Goal: Information Seeking & Learning: Check status

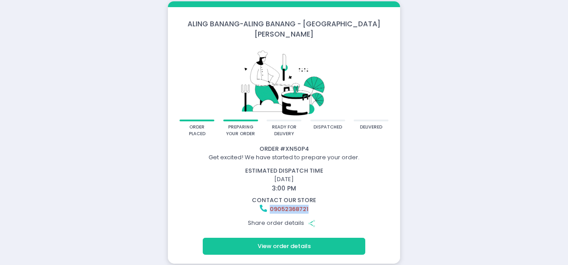
drag, startPoint x: 308, startPoint y: 205, endPoint x: 271, endPoint y: 204, distance: 37.0
click at [271, 205] on div "09052368721" at bounding box center [283, 209] width 229 height 9
copy link "09052368721"
click at [27, 76] on div "ALING BANANG - ALING BANANG - San [PERSON_NAME] order placed preparing your ord…" at bounding box center [284, 132] width 568 height 265
click at [16, 37] on div "ALING BANANG - ALING BANANG - San [PERSON_NAME] order placed preparing your ord…" at bounding box center [284, 132] width 568 height 265
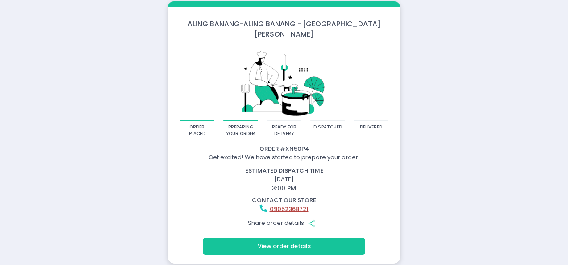
click at [279, 238] on button "View order details" at bounding box center [284, 246] width 162 height 17
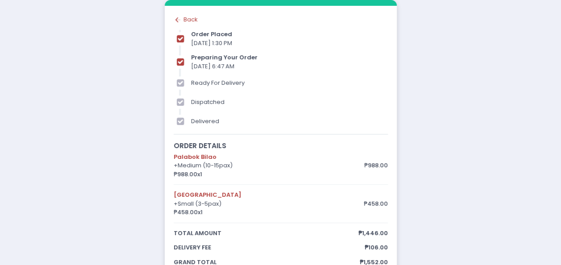
click at [180, 17] on icon "Back to home Created with Sketch." at bounding box center [178, 20] width 9 height 9
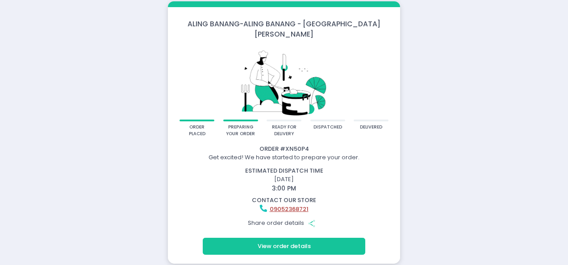
click at [20, 73] on div "ALING BANANG - ALING BANANG - San [PERSON_NAME] order placed preparing your ord…" at bounding box center [284, 132] width 568 height 265
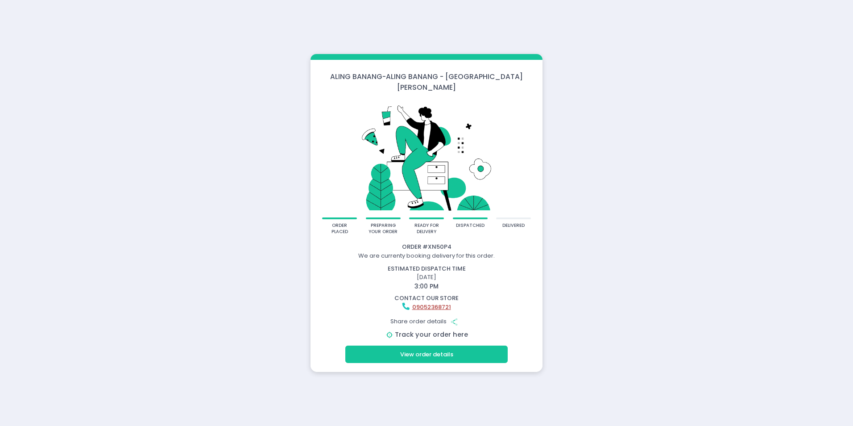
click at [444, 330] on link "Track your order here" at bounding box center [431, 334] width 73 height 9
click at [453, 331] on link "Track your order here" at bounding box center [431, 334] width 73 height 9
click at [449, 330] on link "Track your order here" at bounding box center [431, 334] width 73 height 9
